Goal: Find contact information

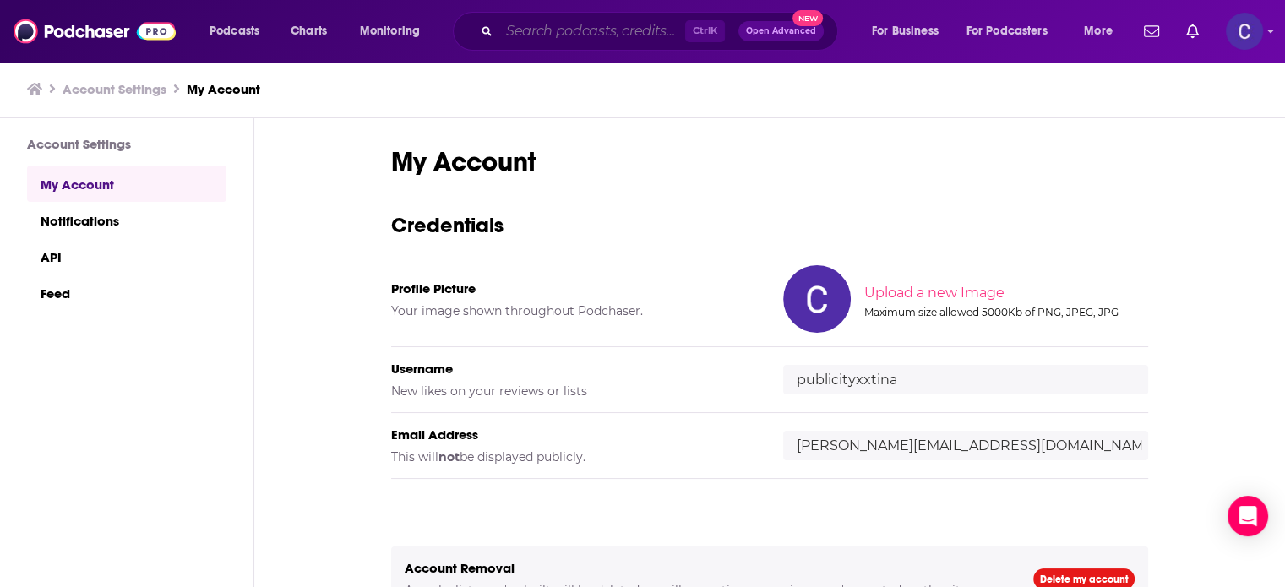
click at [605, 23] on input "Search podcasts, credits, & more..." at bounding box center [592, 31] width 186 height 27
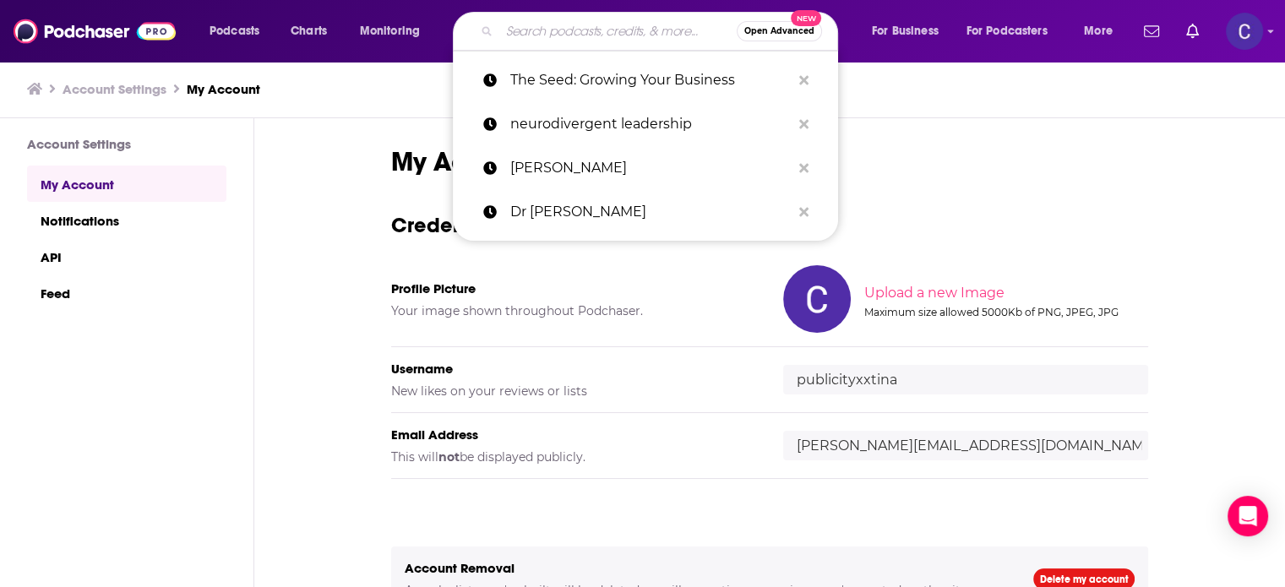
paste input "Freelance to Freedom"
type input "Freelance to Freedom"
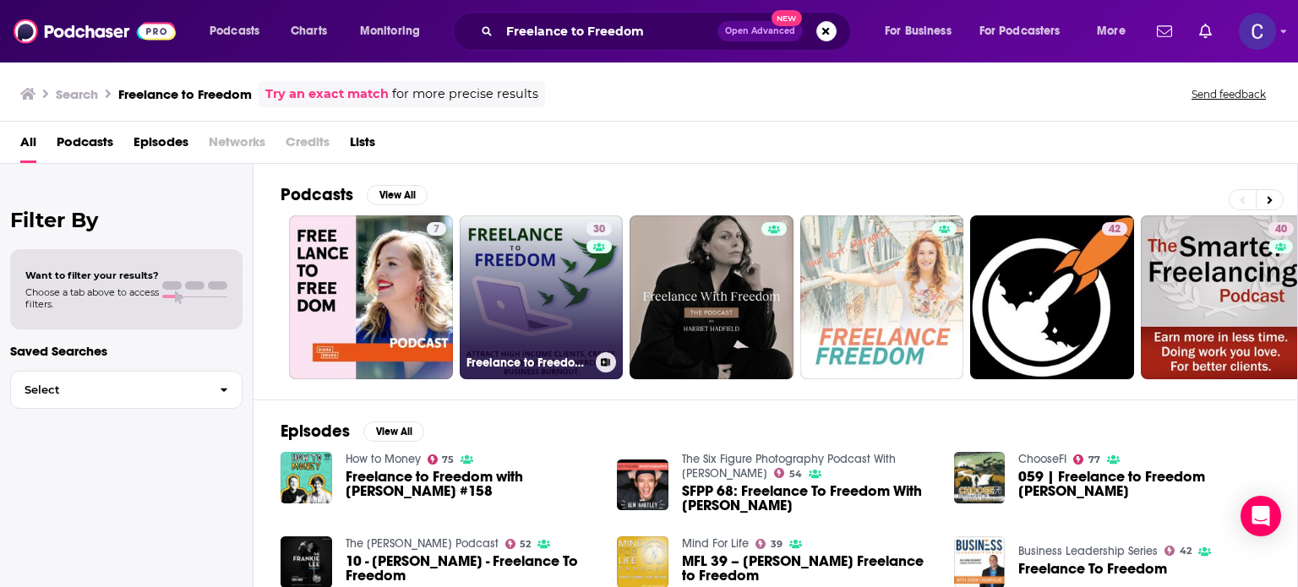
click at [529, 298] on link "30 Freelance to Freedom: Attract High Income Clients, Create an Expansive Minds…" at bounding box center [542, 297] width 164 height 164
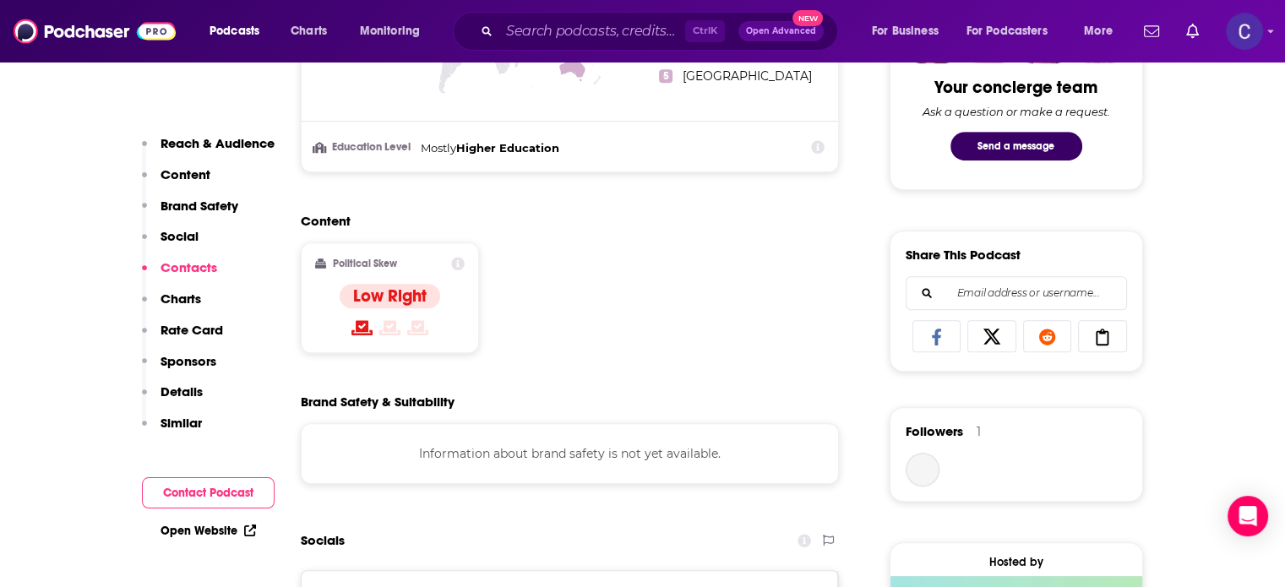
scroll to position [1267, 0]
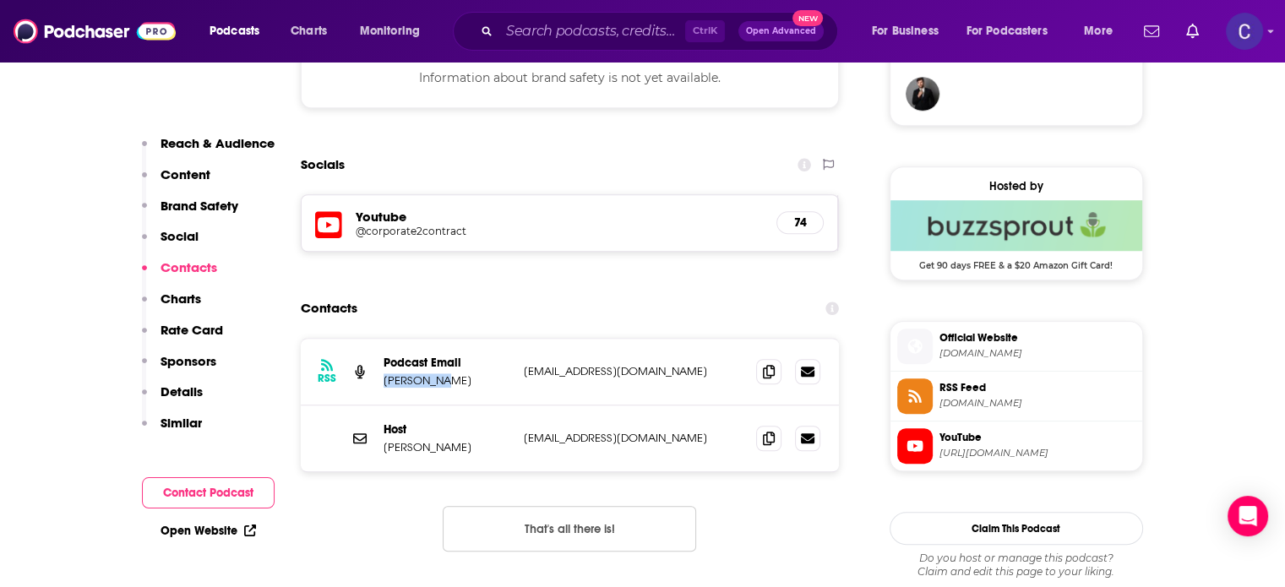
drag, startPoint x: 382, startPoint y: 382, endPoint x: 442, endPoint y: 387, distance: 60.2
click at [443, 387] on div "RSS Podcast Email [PERSON_NAME] [EMAIL_ADDRESS][DOMAIN_NAME] [EMAIL_ADDRESS][DO…" at bounding box center [570, 372] width 539 height 67
copy p "[PERSON_NAME]"
click at [771, 378] on icon at bounding box center [769, 371] width 12 height 14
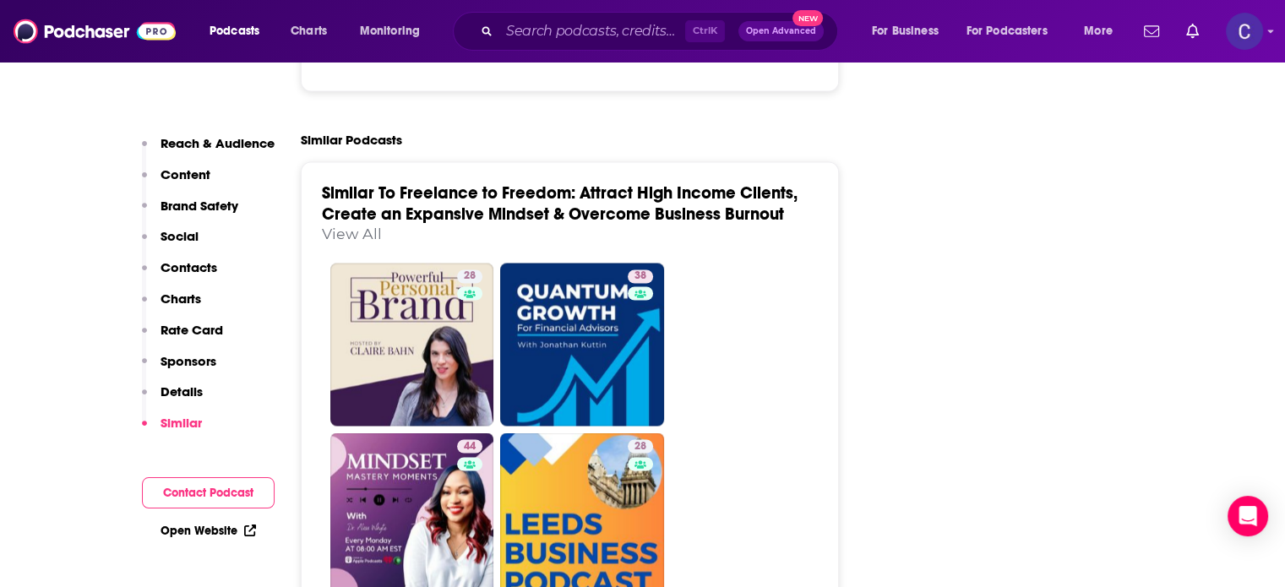
scroll to position [2872, 0]
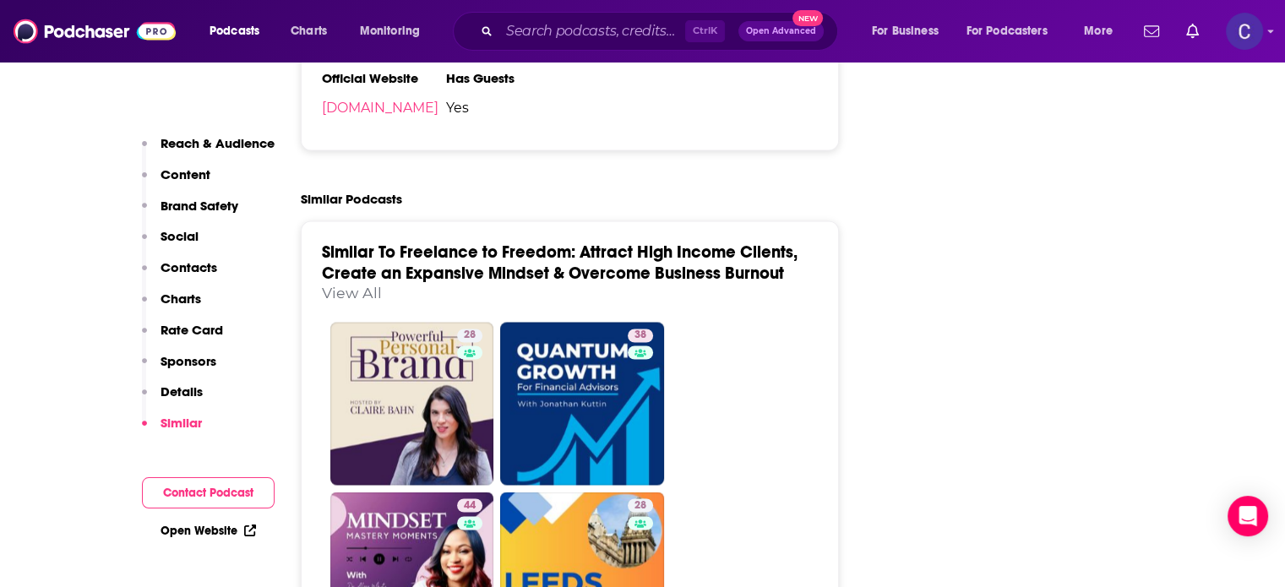
click at [358, 300] on link "View All" at bounding box center [352, 293] width 60 height 18
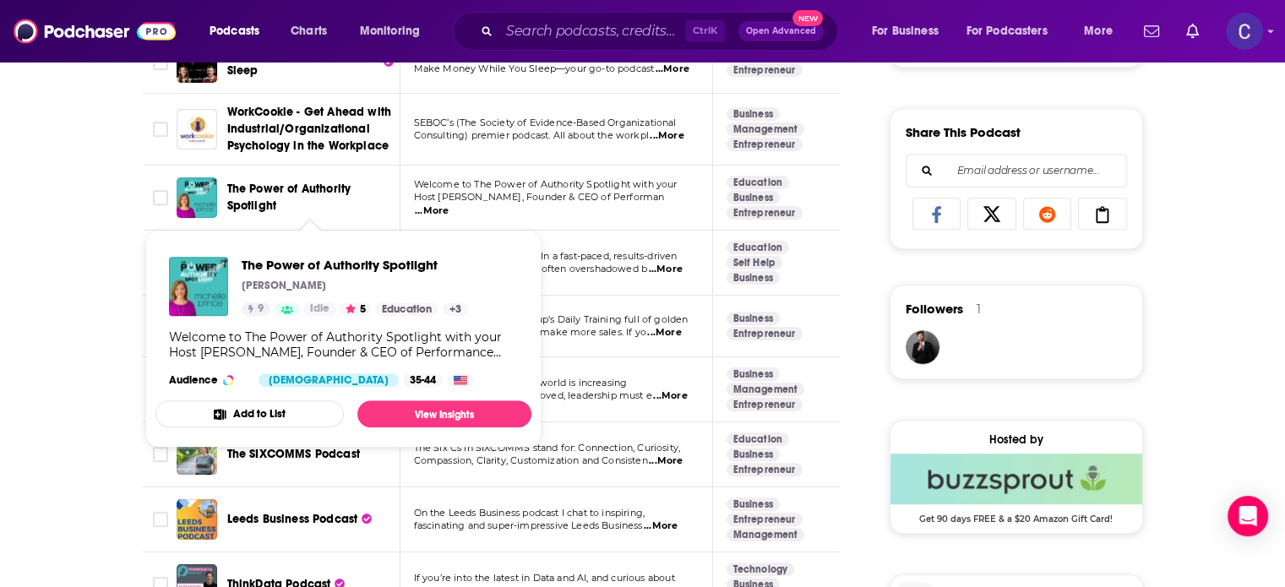
scroll to position [845, 0]
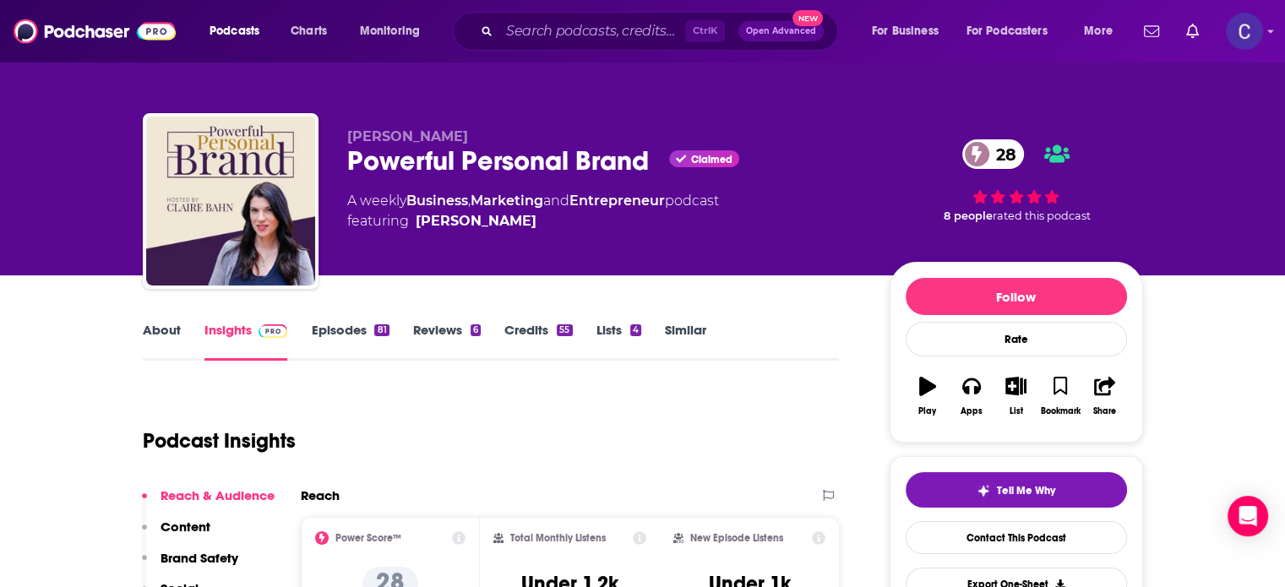
click at [345, 329] on link "Episodes 81" at bounding box center [350, 341] width 78 height 39
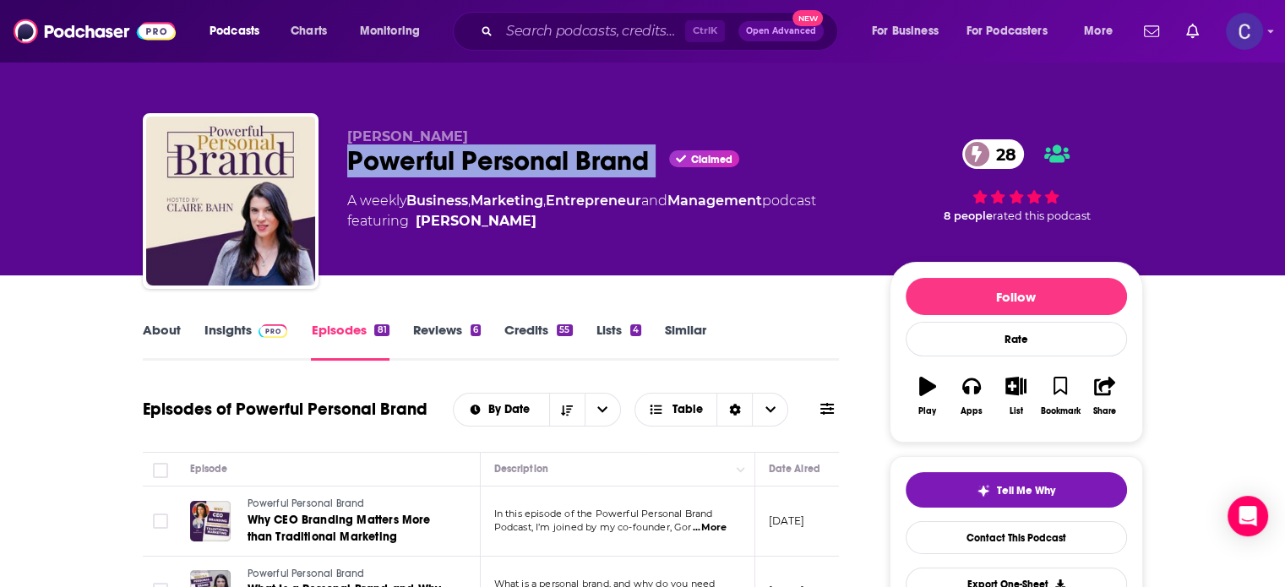
drag, startPoint x: 348, startPoint y: 161, endPoint x: 655, endPoint y: 164, distance: 306.6
click at [656, 164] on div "Powerful Personal Brand Claimed 28" at bounding box center [604, 160] width 515 height 33
copy div "Powerful Personal Brand"
click at [241, 330] on link "Insights" at bounding box center [246, 341] width 84 height 39
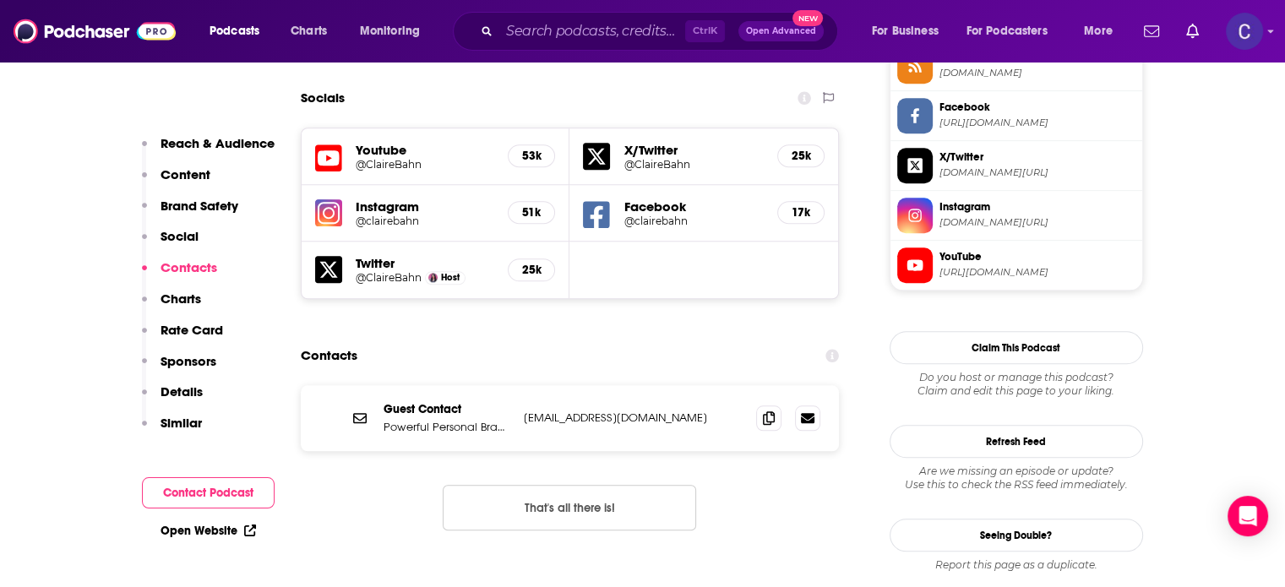
scroll to position [1605, 0]
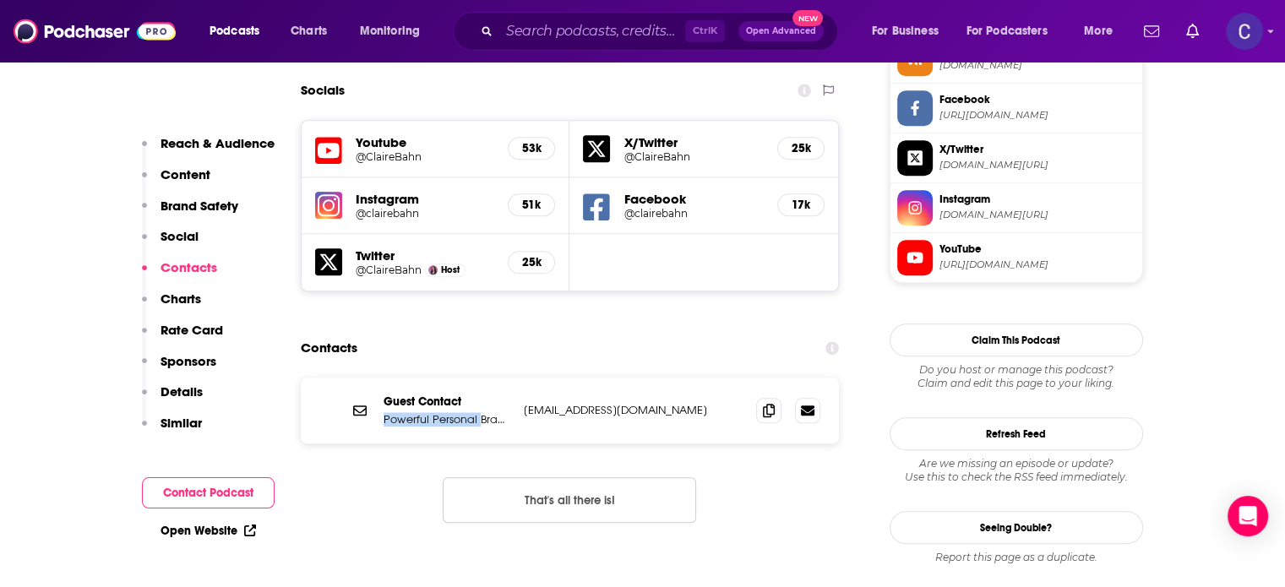
drag, startPoint x: 384, startPoint y: 365, endPoint x: 480, endPoint y: 367, distance: 96.3
click at [480, 412] on p "Powerful Personal Brand" at bounding box center [447, 419] width 127 height 14
click at [769, 403] on icon at bounding box center [769, 410] width 12 height 14
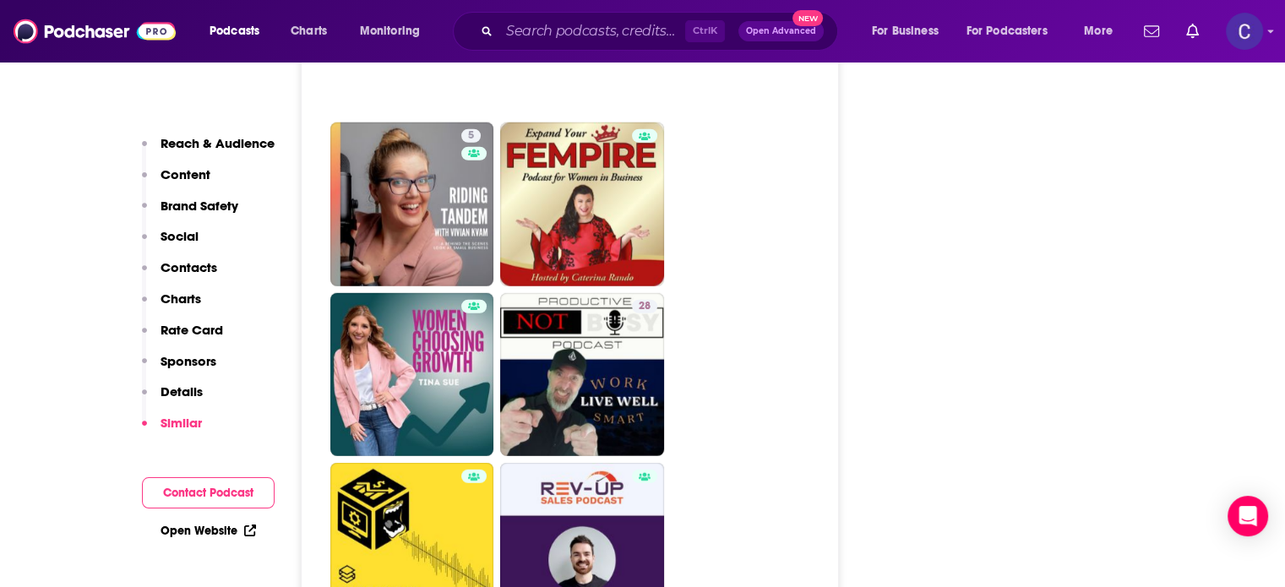
scroll to position [4815, 0]
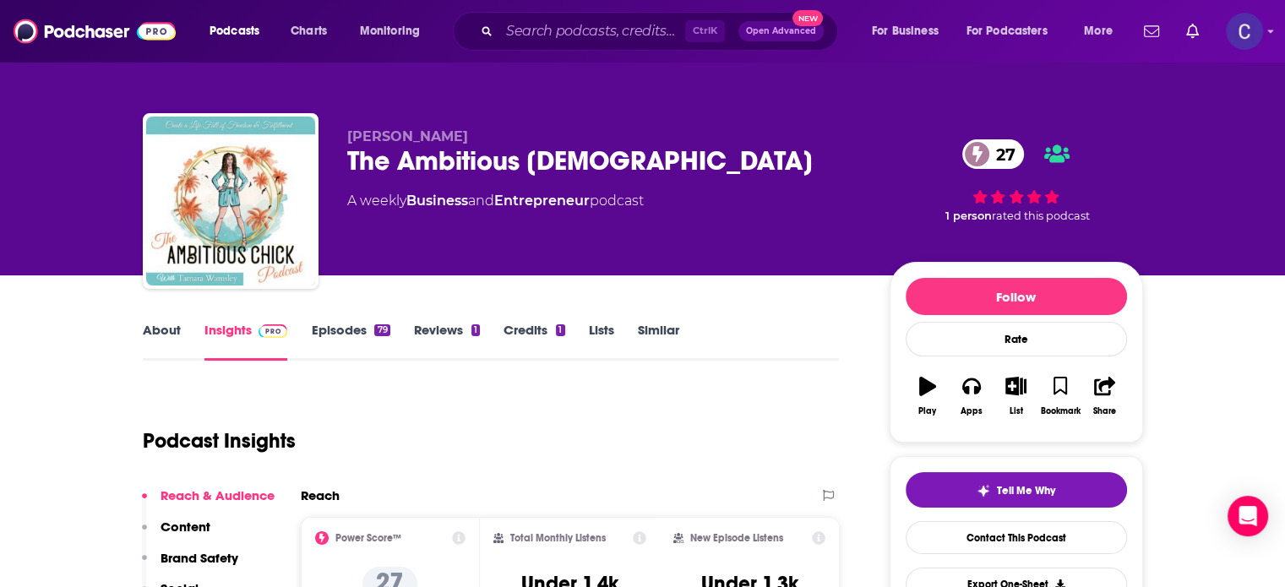
click at [171, 330] on link "About" at bounding box center [162, 341] width 38 height 39
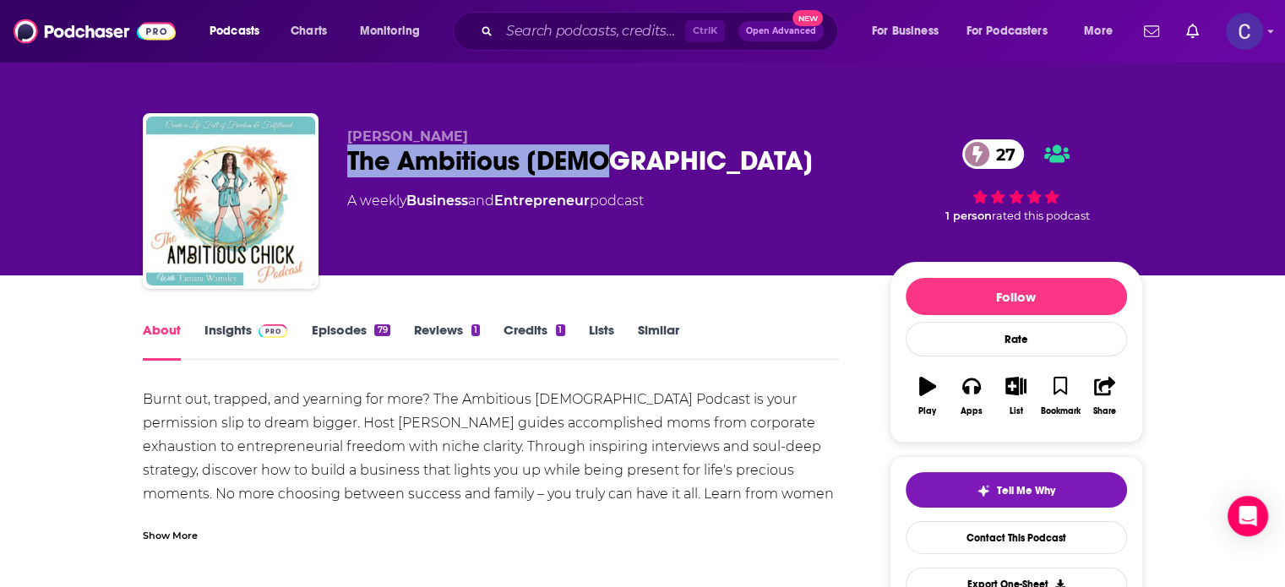
drag, startPoint x: 352, startPoint y: 168, endPoint x: 603, endPoint y: 155, distance: 251.2
click at [603, 155] on div "The Ambitious Chick 27" at bounding box center [604, 160] width 515 height 33
copy h1 "The Ambitious [DEMOGRAPHIC_DATA]"
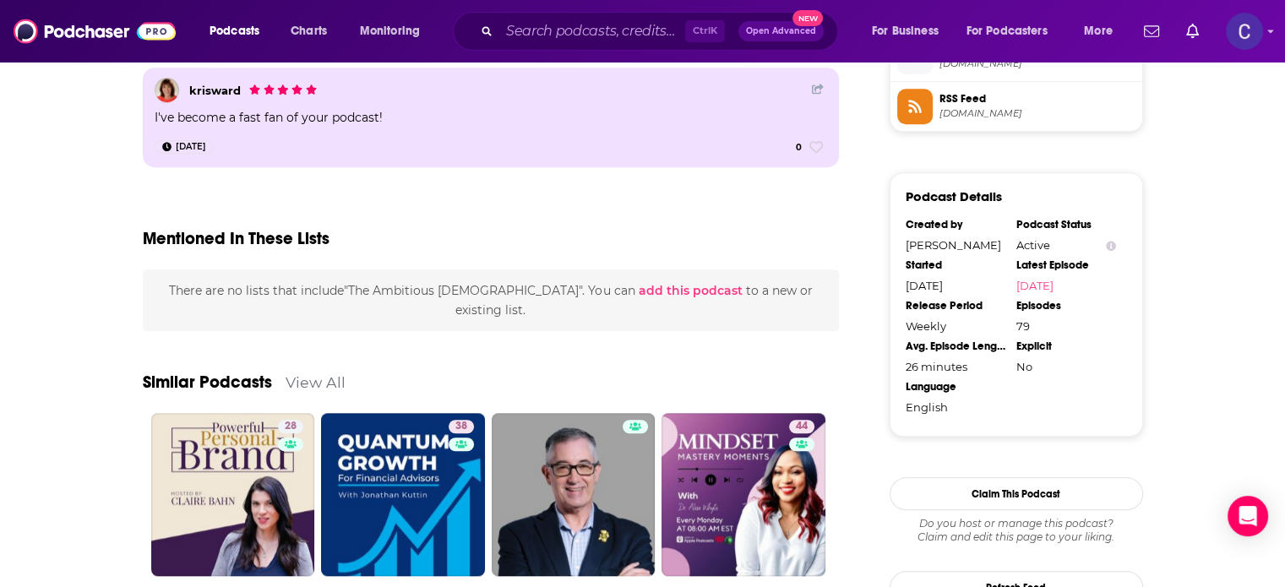
scroll to position [1411, 0]
